Goal: Task Accomplishment & Management: Use online tool/utility

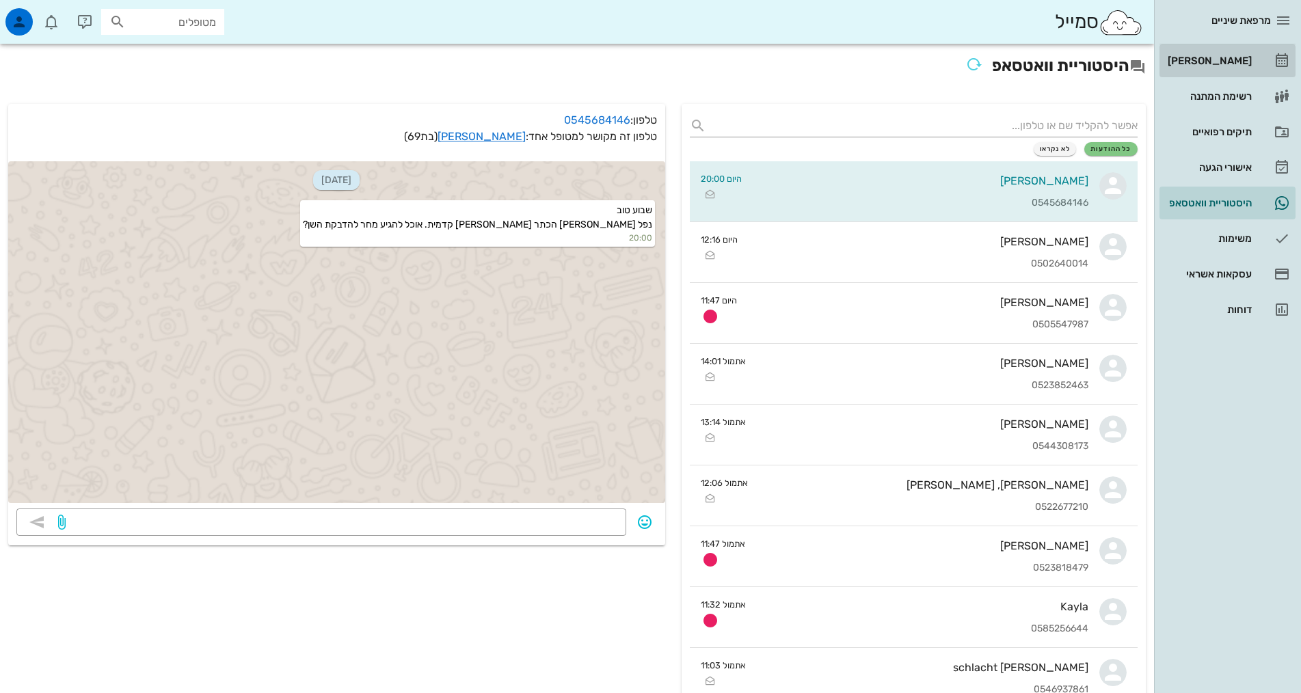
click at [1221, 55] on div "[PERSON_NAME]" at bounding box center [1208, 61] width 87 height 22
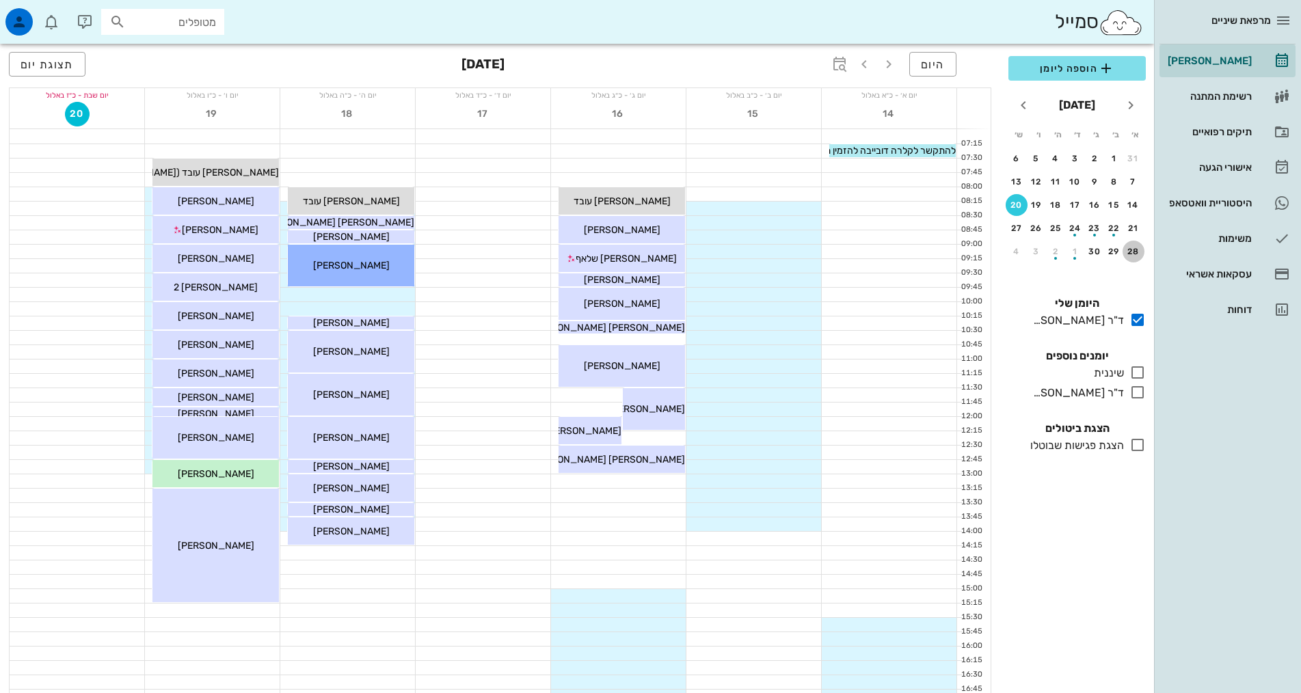
click at [1132, 252] on div "28" at bounding box center [1134, 252] width 22 height 10
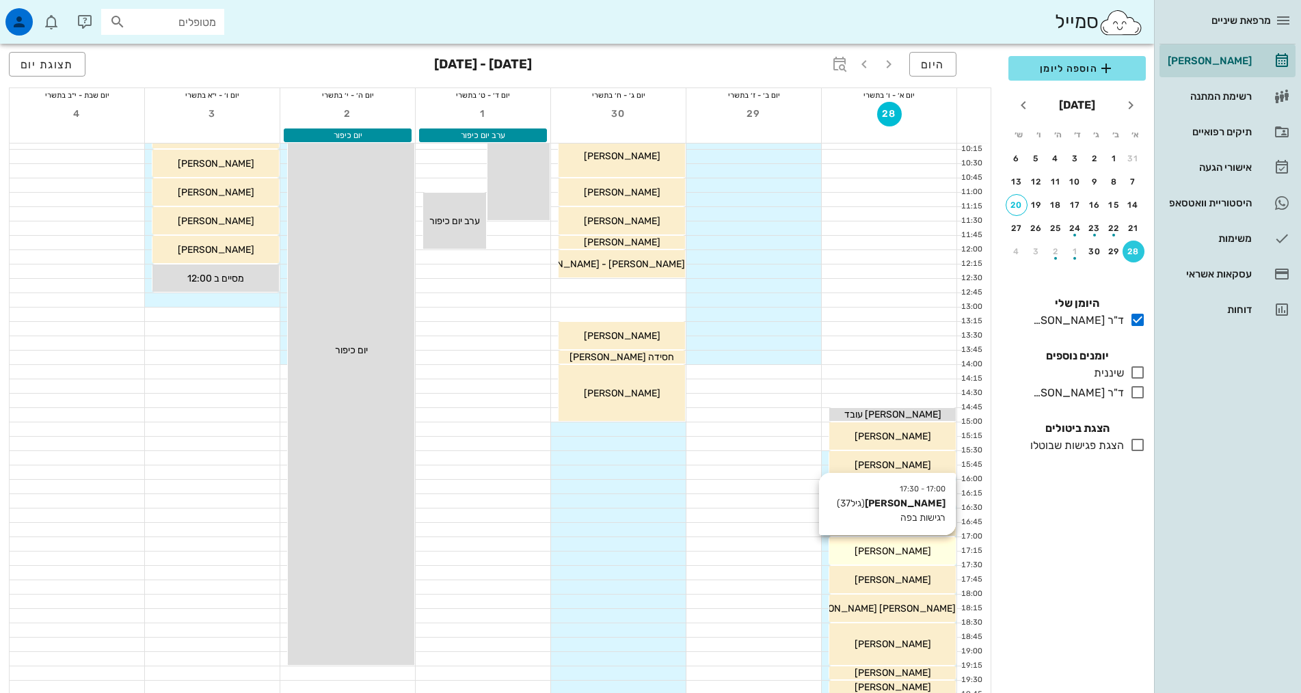
scroll to position [205, 0]
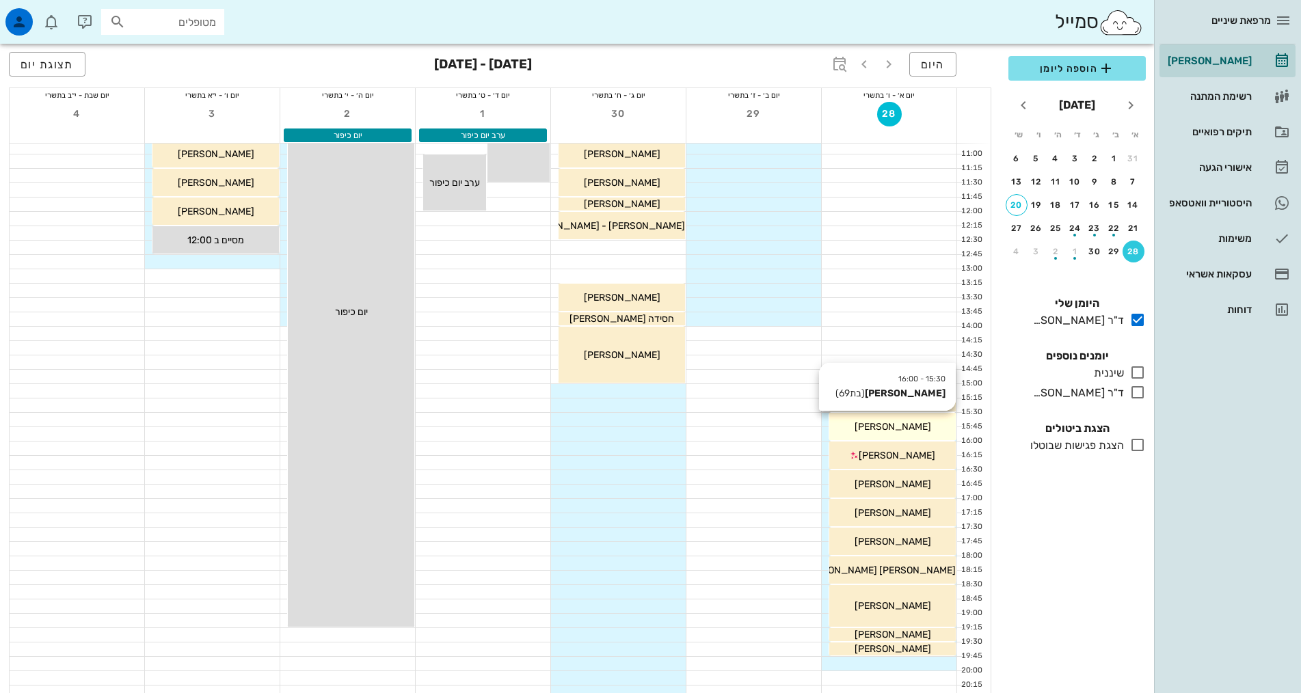
click at [899, 425] on span "[PERSON_NAME]" at bounding box center [893, 427] width 77 height 12
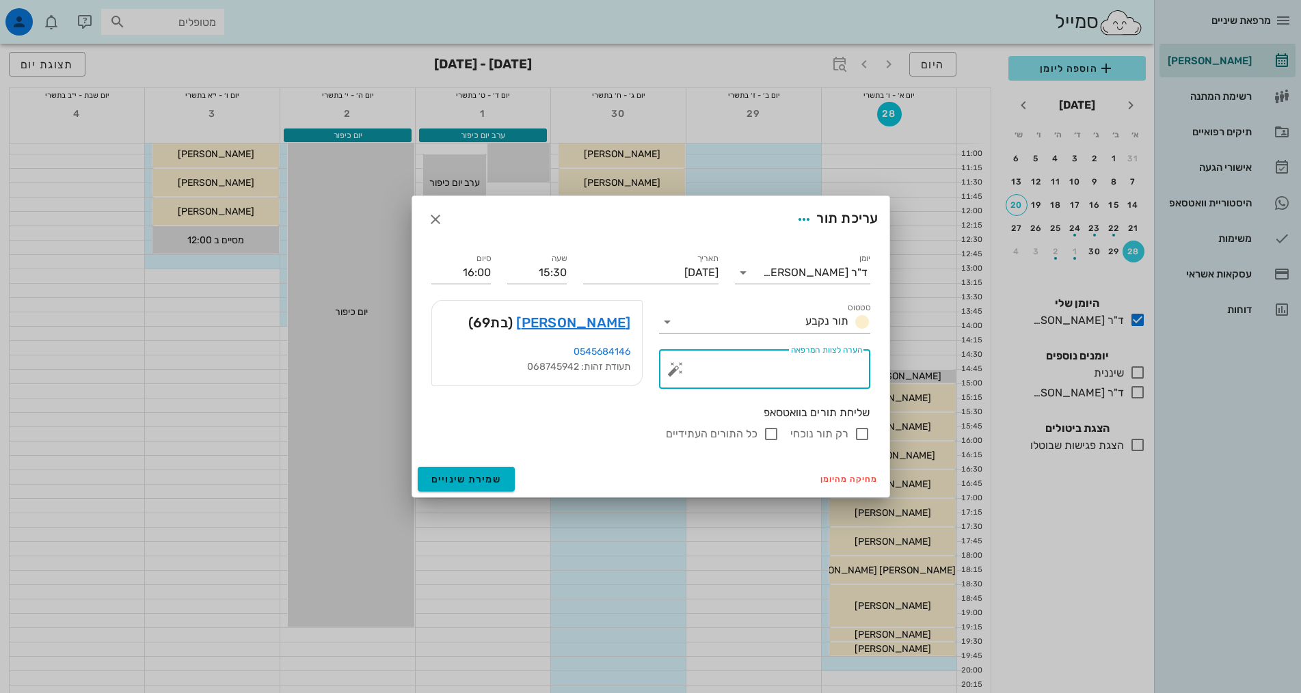
click at [831, 369] on textarea "הערה לצוות המרפאה" at bounding box center [770, 372] width 184 height 33
type textarea "להאריך תור לשעה"
click at [466, 480] on span "שמירת שינויים" at bounding box center [466, 480] width 70 height 12
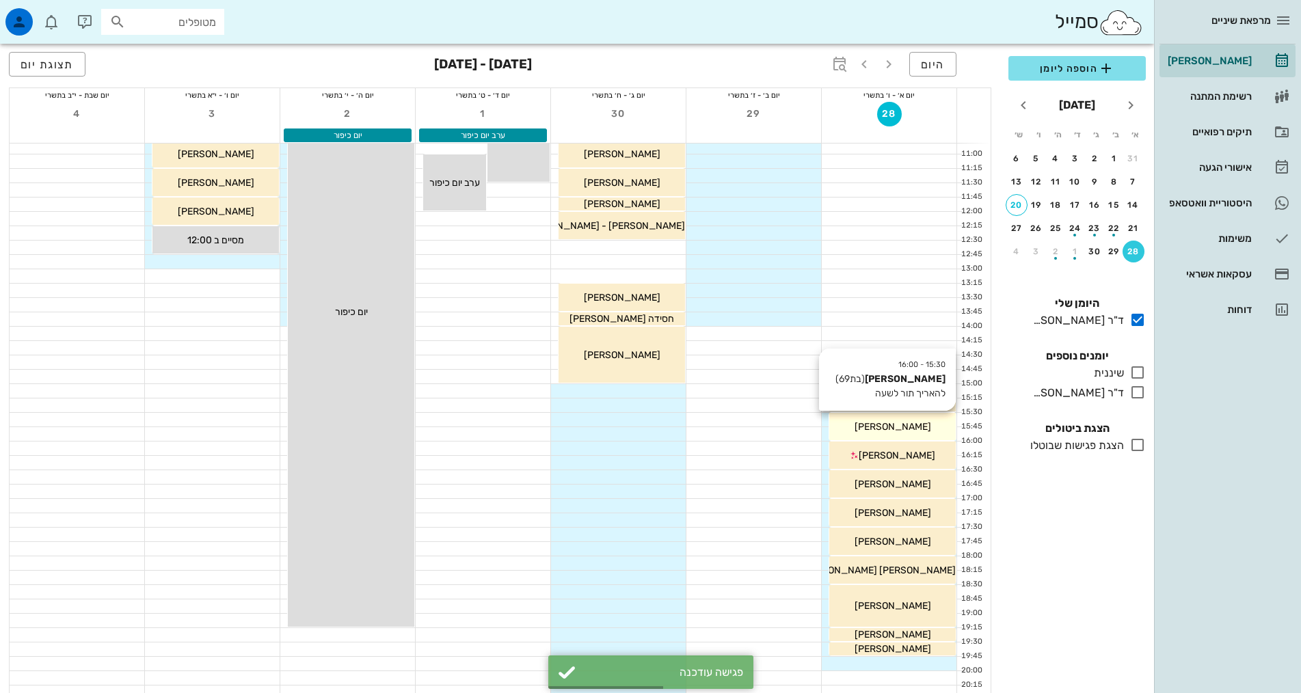
click at [937, 425] on div "[PERSON_NAME]" at bounding box center [892, 427] width 127 height 14
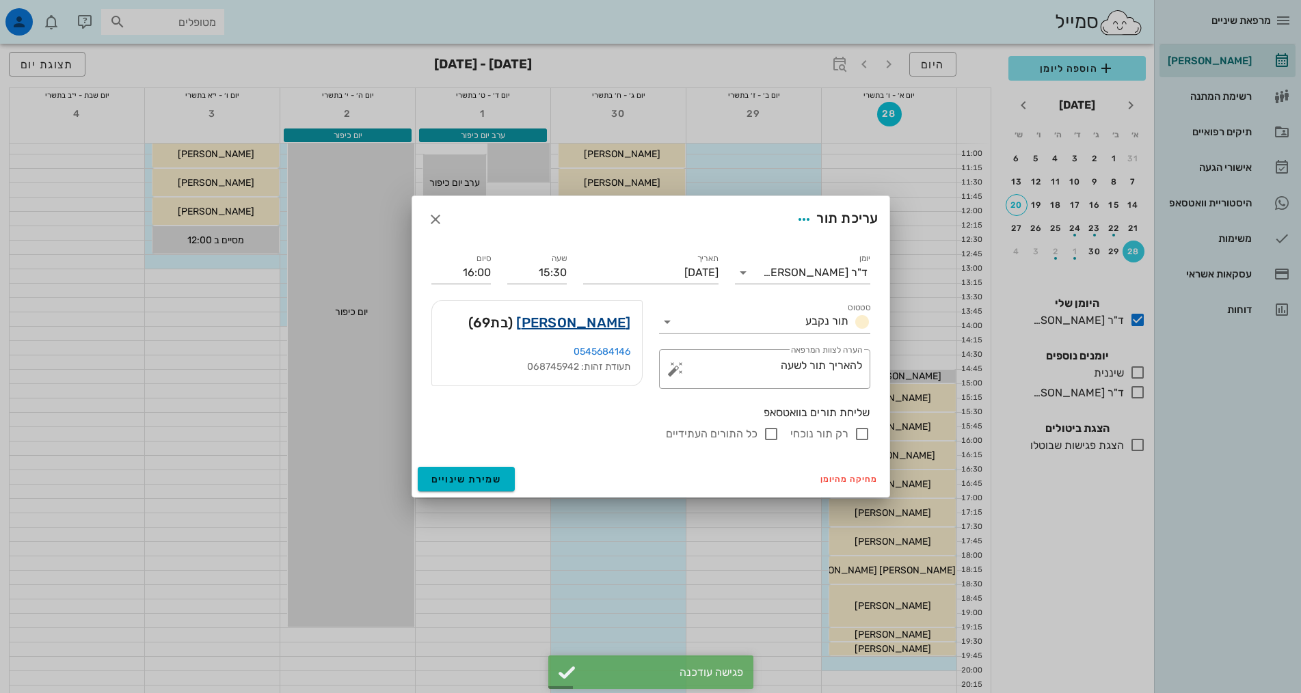
click at [598, 325] on link "[PERSON_NAME]" at bounding box center [573, 323] width 114 height 22
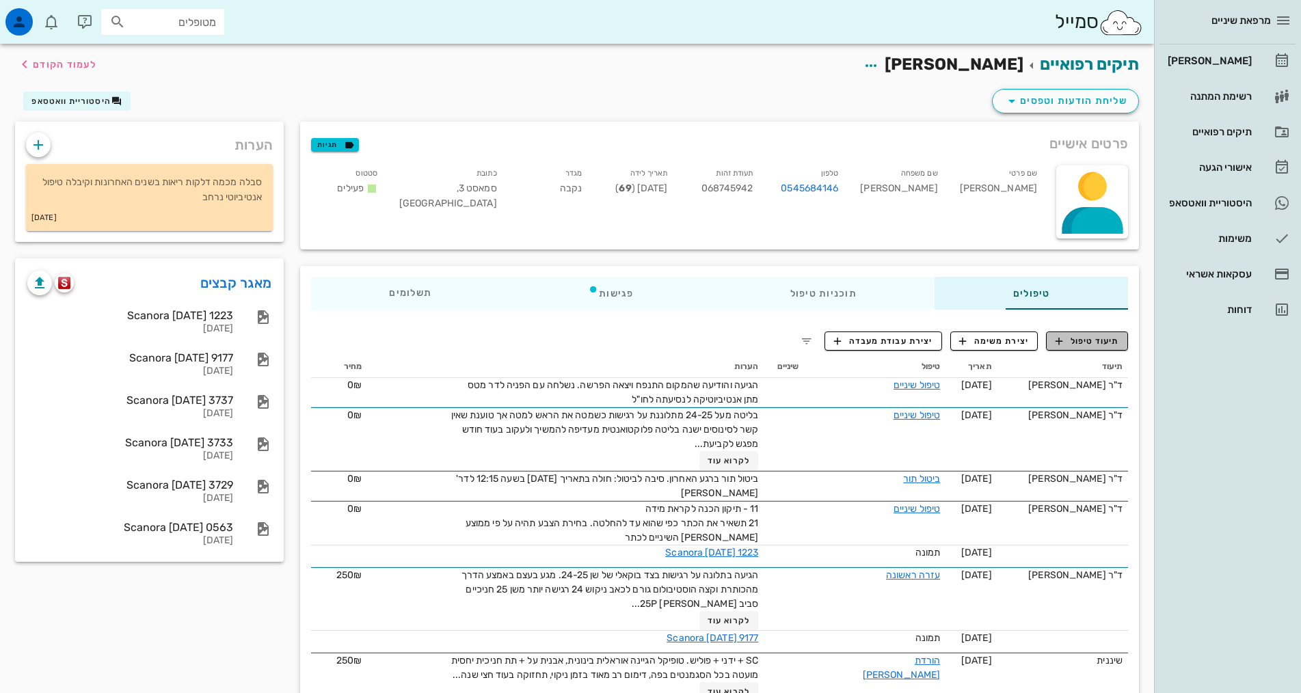
click at [1069, 340] on span "תיעוד טיפול" at bounding box center [1088, 341] width 64 height 12
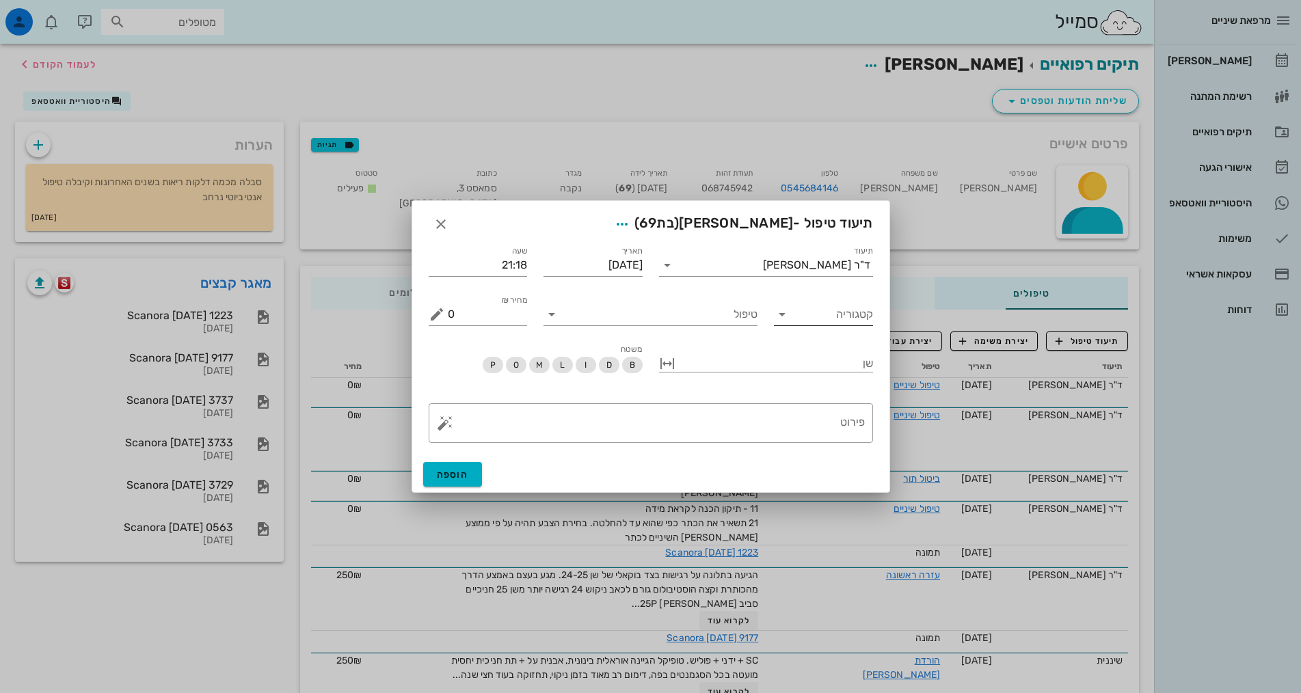
click at [782, 319] on icon at bounding box center [782, 314] width 16 height 16
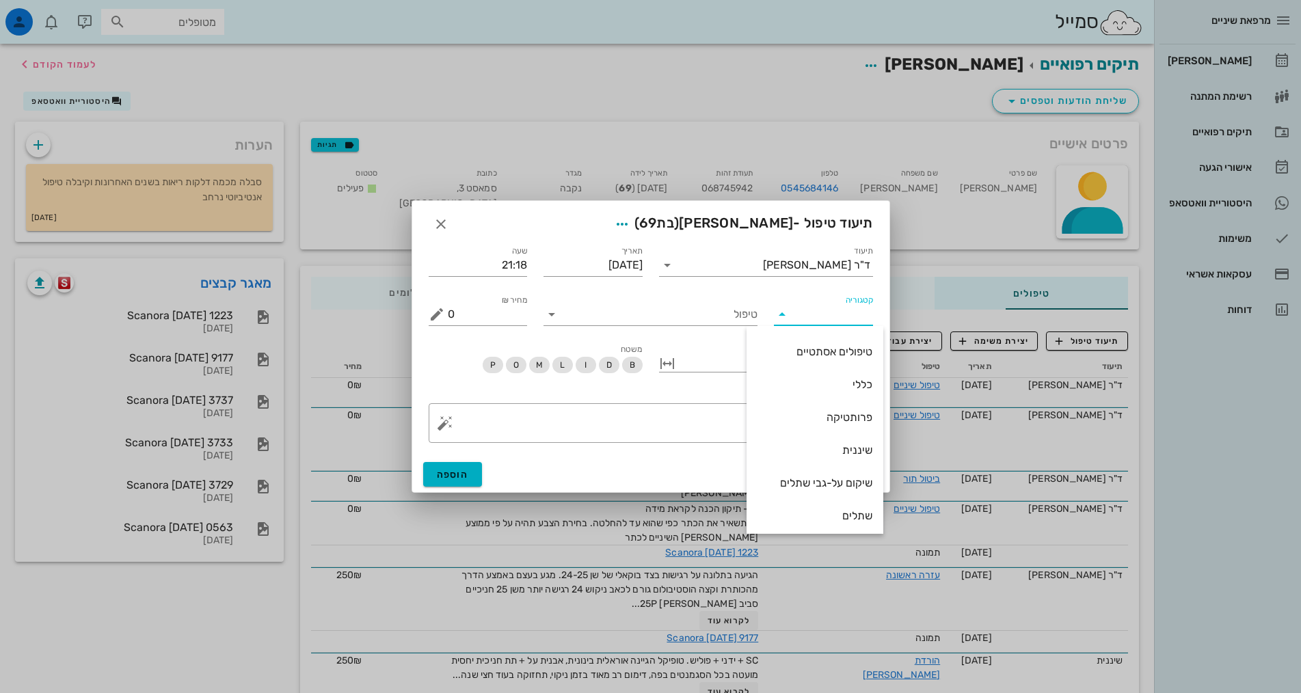
scroll to position [131, 0]
click at [826, 413] on div "פרותטיקה" at bounding box center [815, 413] width 115 height 13
type input "פרותטיקה"
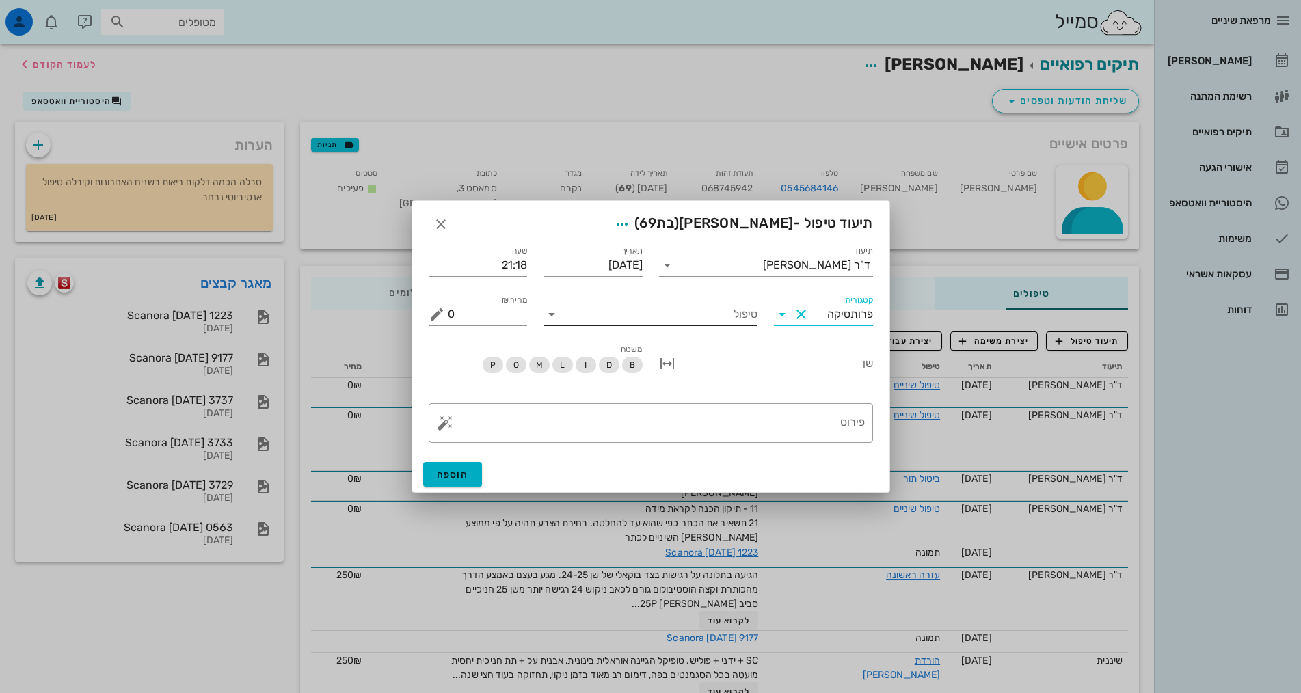
click at [554, 313] on icon at bounding box center [552, 314] width 16 height 16
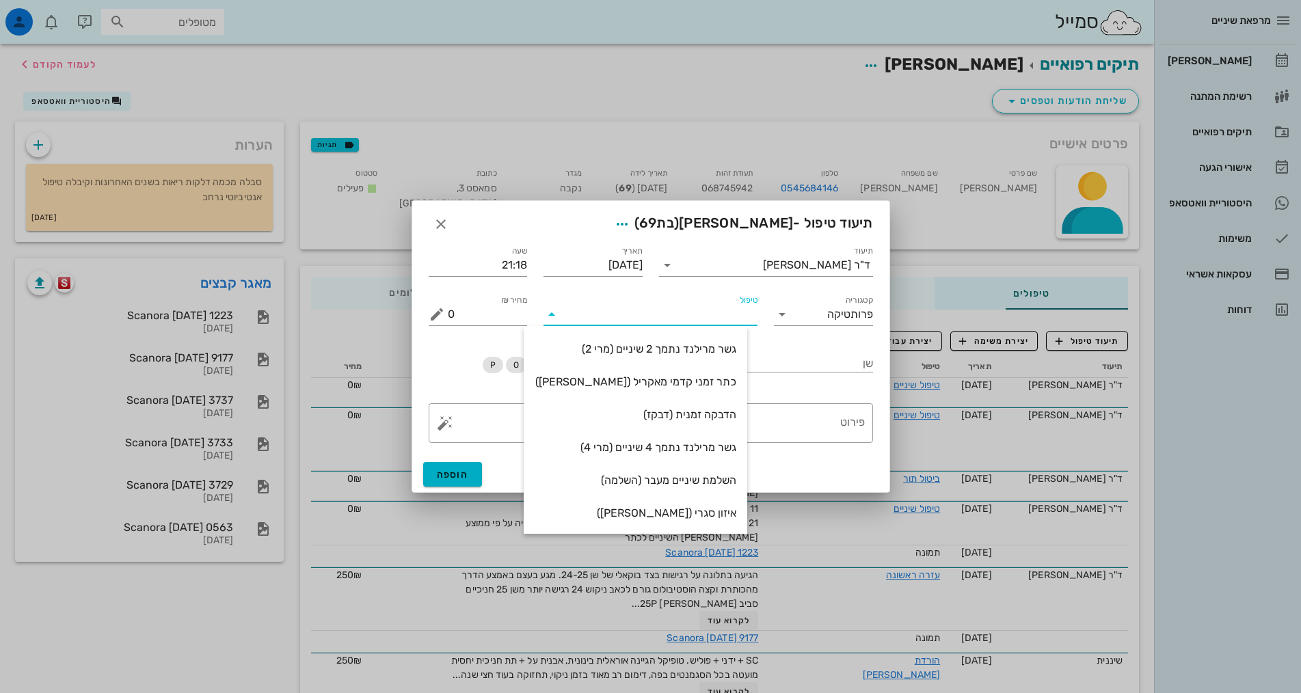
scroll to position [547, 0]
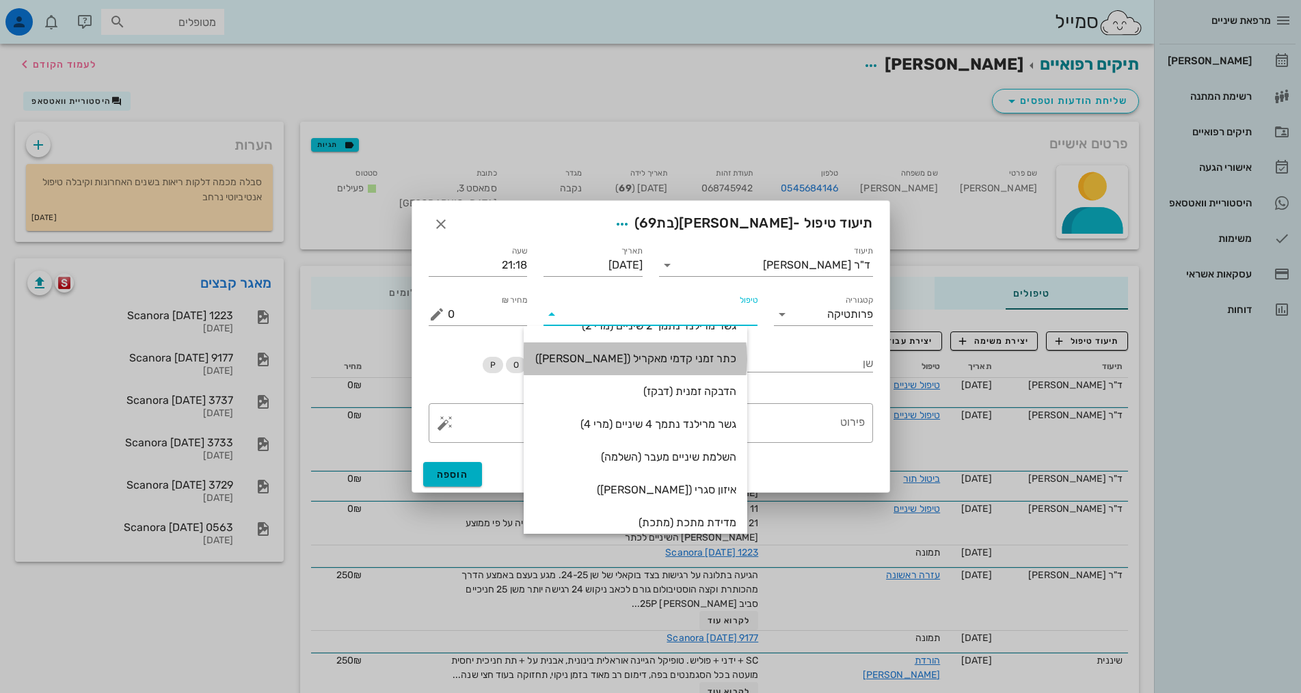
click at [688, 357] on div "כתר זמני קדמי מאקריל ([PERSON_NAME])" at bounding box center [636, 358] width 202 height 13
type input "1000"
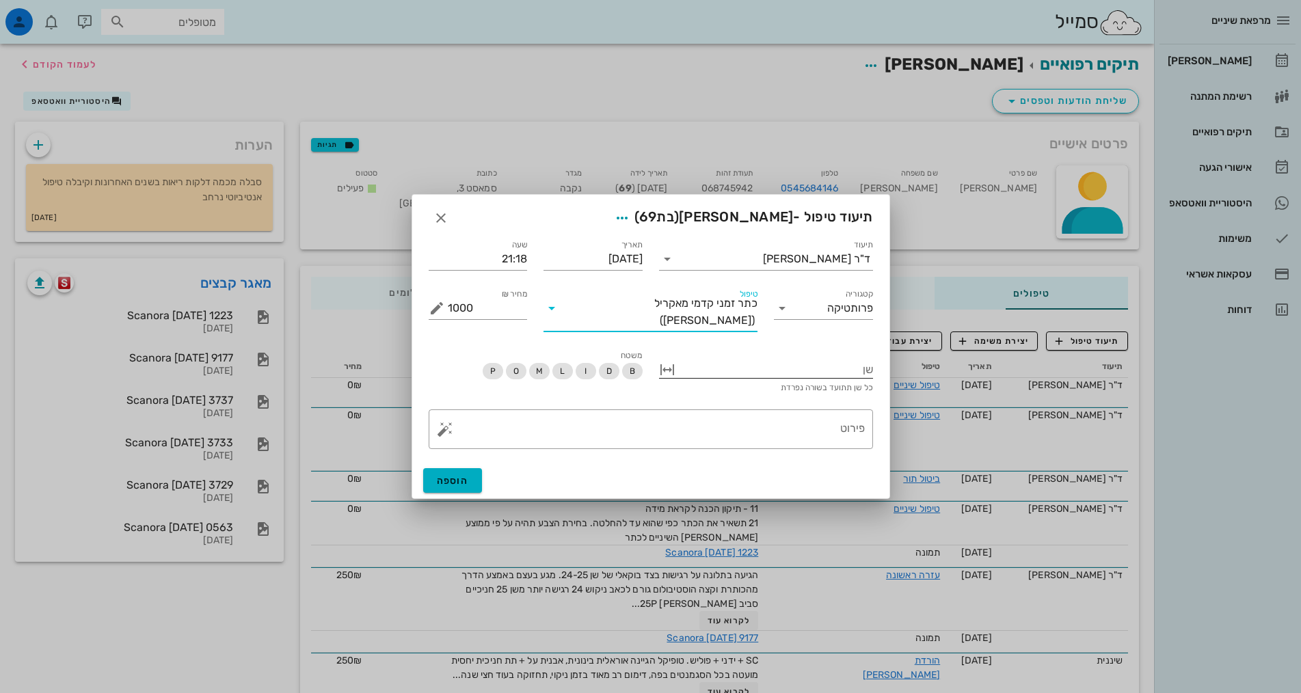
click at [860, 362] on div at bounding box center [775, 369] width 195 height 18
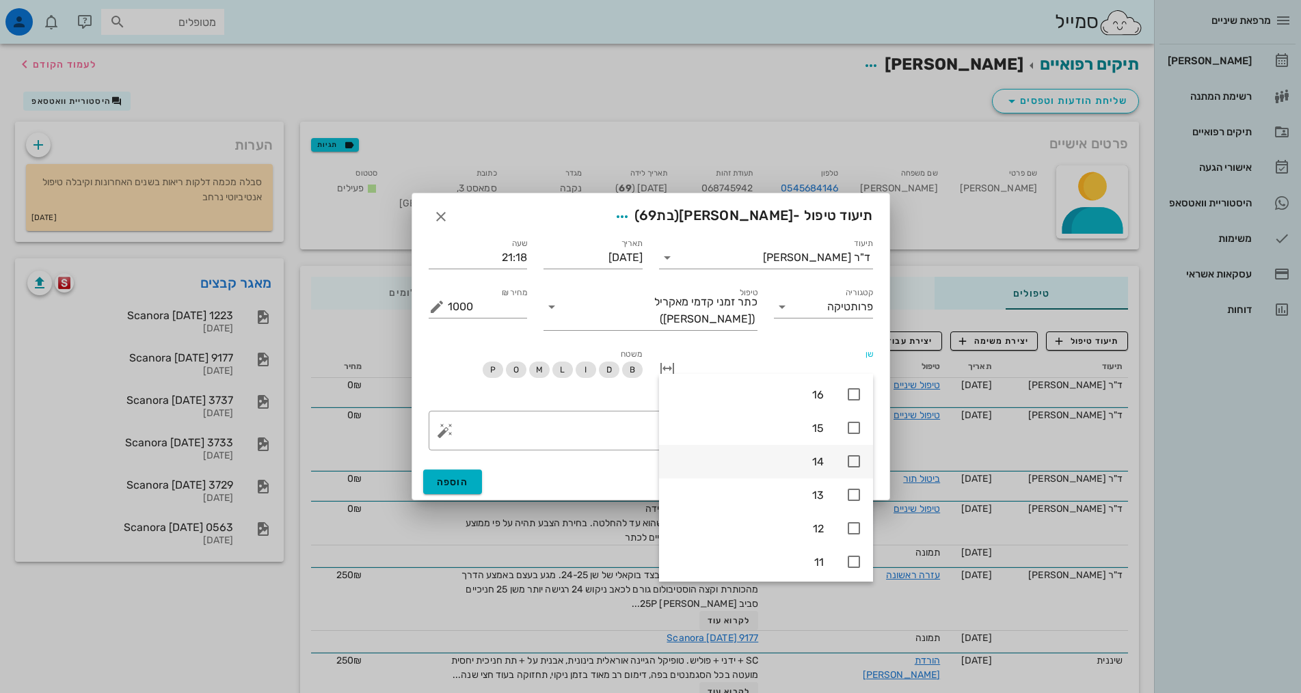
scroll to position [137, 0]
click at [853, 526] on icon at bounding box center [854, 527] width 16 height 16
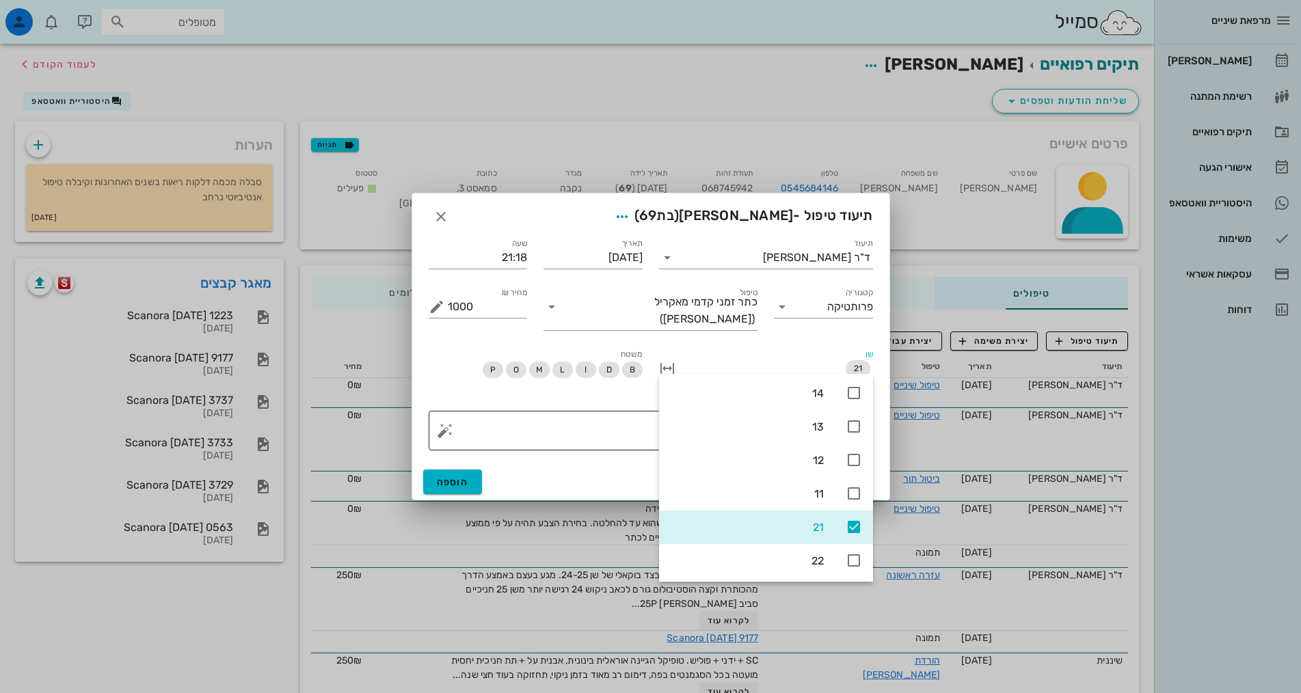
click at [646, 418] on textarea "פירוט" at bounding box center [656, 434] width 417 height 33
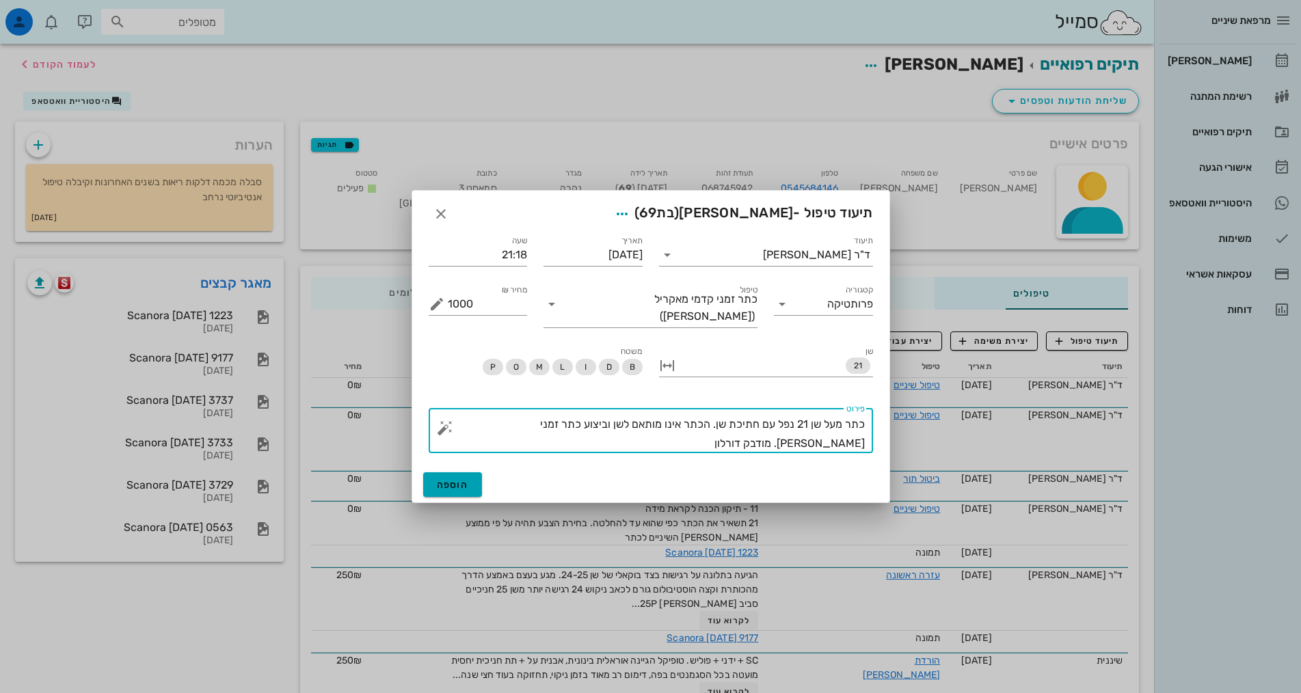
type textarea "כתר מעל שן 21 נפל עם חתיכת שן. הכתר אינו מותאם לשן וביצוע כתר זמני [PERSON_NAME…"
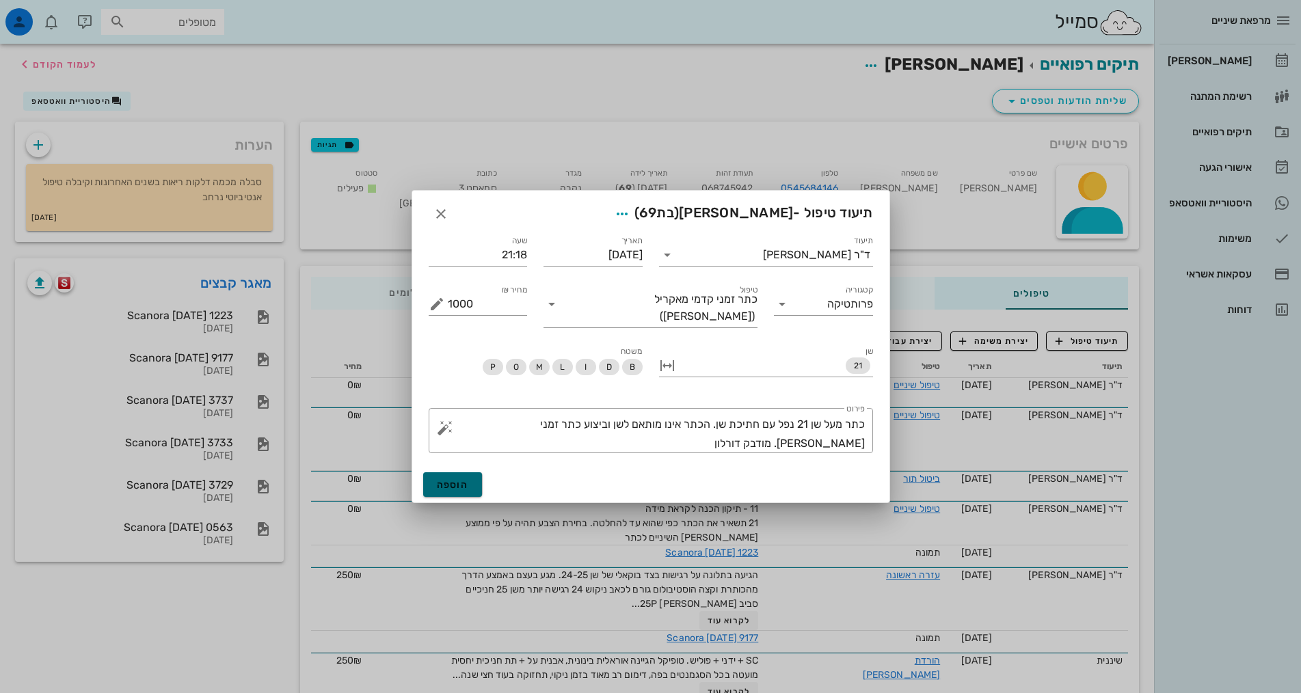
click at [479, 474] on button "הוספה" at bounding box center [452, 485] width 59 height 25
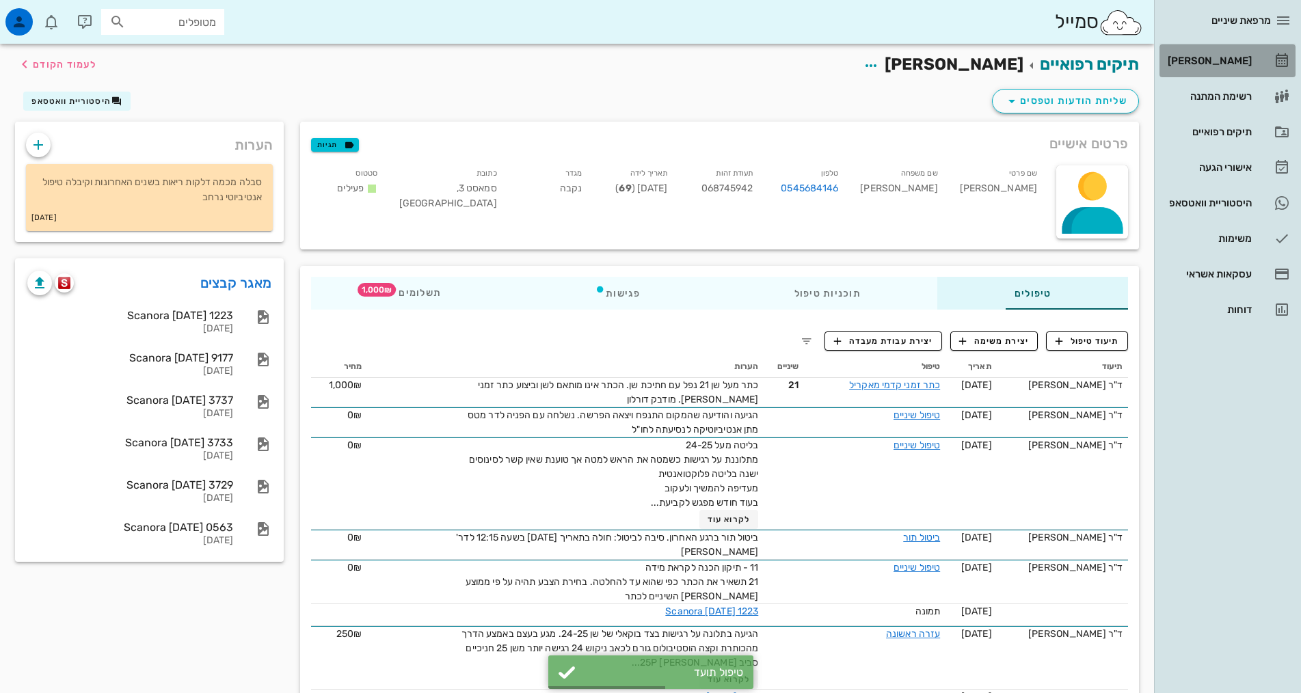
click at [1214, 55] on div "[PERSON_NAME]" at bounding box center [1208, 60] width 87 height 11
